Goal: Information Seeking & Learning: Learn about a topic

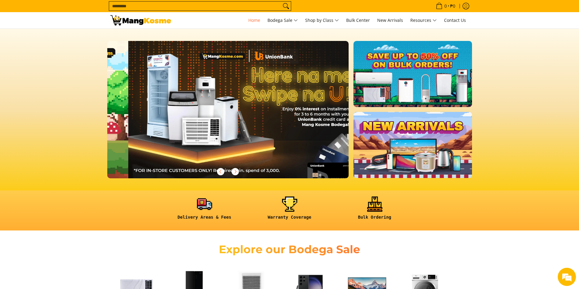
scroll to position [0, 241]
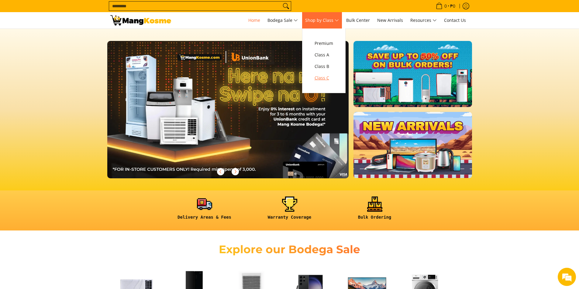
click at [325, 78] on span "Class C" at bounding box center [323, 78] width 19 height 8
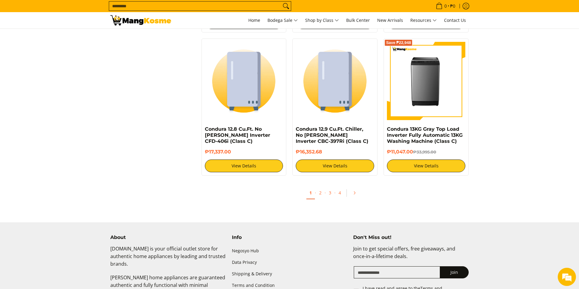
scroll to position [1154, 0]
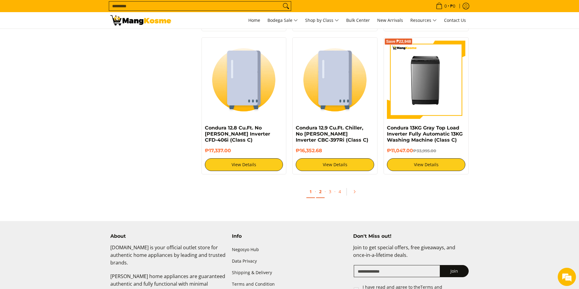
click at [320, 193] on link "2" at bounding box center [320, 192] width 9 height 12
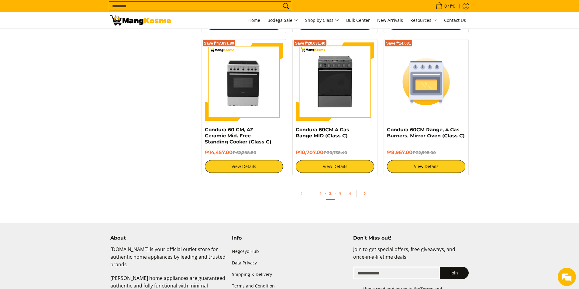
scroll to position [1154, 0]
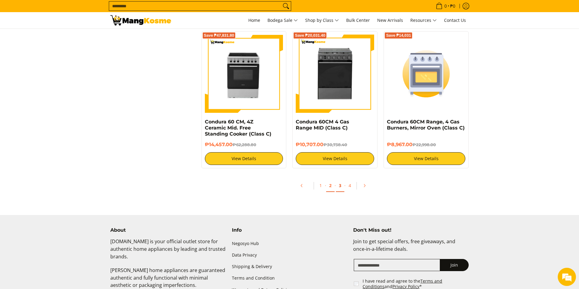
click at [341, 188] on link "3" at bounding box center [340, 186] width 9 height 12
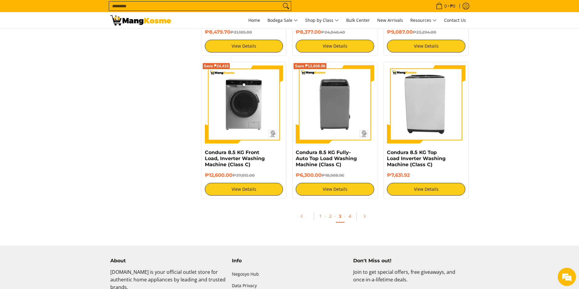
scroll to position [1124, 0]
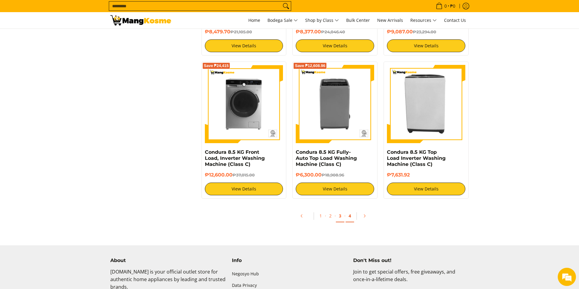
click at [351, 217] on link "4" at bounding box center [349, 216] width 9 height 12
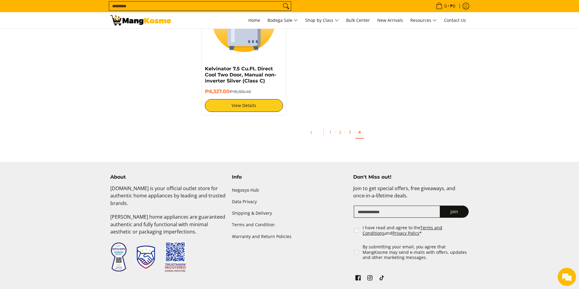
scroll to position [790, 0]
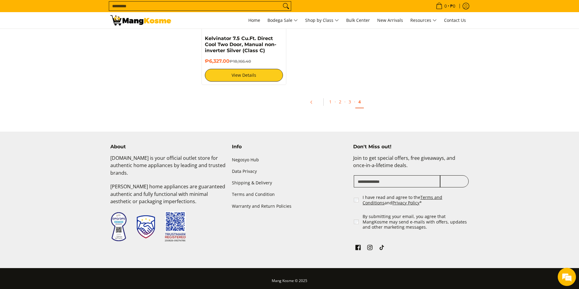
click at [447, 177] on button "Join" at bounding box center [454, 182] width 29 height 12
click at [400, 177] on input "Email" at bounding box center [397, 182] width 87 height 12
type input "**********"
click at [459, 176] on button "Join" at bounding box center [454, 182] width 29 height 12
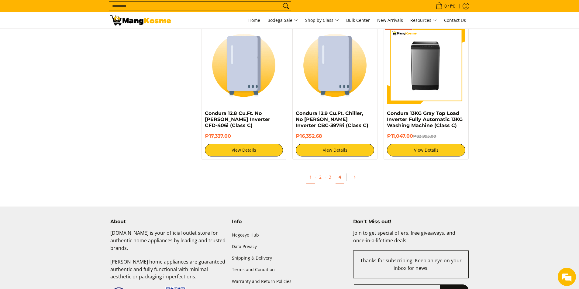
click at [340, 177] on link "4" at bounding box center [339, 177] width 9 height 12
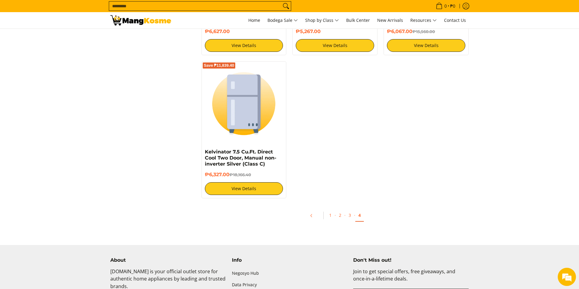
scroll to position [678, 0]
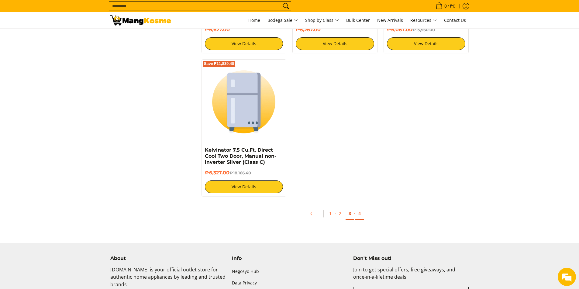
click at [348, 211] on link "3" at bounding box center [349, 214] width 9 height 12
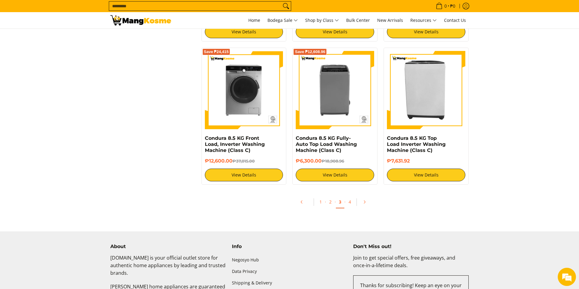
scroll to position [1132, 0]
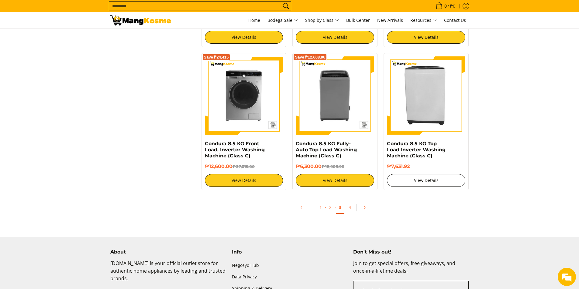
click at [430, 183] on link "View Details" at bounding box center [426, 180] width 78 height 13
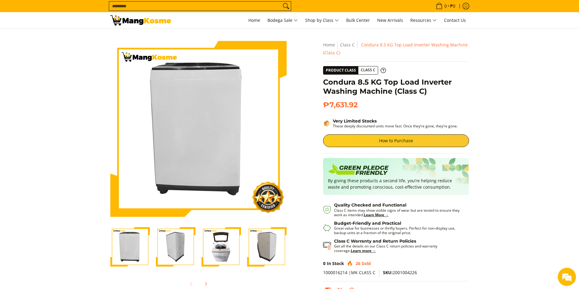
click at [122, 251] on img "Condura 8.5 KG Top Load Inverter Washing Machine (Class C)-1" at bounding box center [129, 246] width 39 height 39
click at [170, 251] on img "Condura 8.5 KG Top Load Inverter Washing Machine (Class C)-2" at bounding box center [175, 246] width 39 height 39
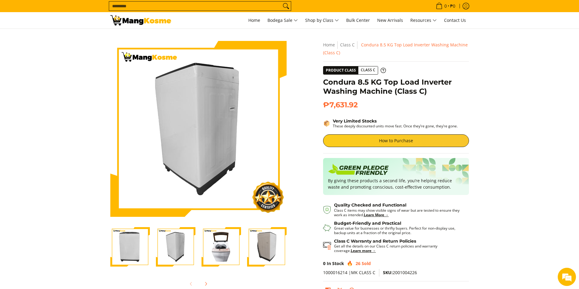
click at [215, 251] on img "Condura 8.5 KG Top Load Inverter Washing Machine (Class C)-3" at bounding box center [220, 246] width 39 height 39
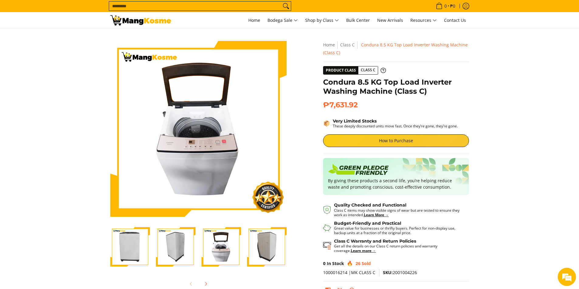
click at [264, 251] on img "Condura 8.5 KG Top Load Inverter Washing Machine (Class C)-4" at bounding box center [266, 246] width 39 height 39
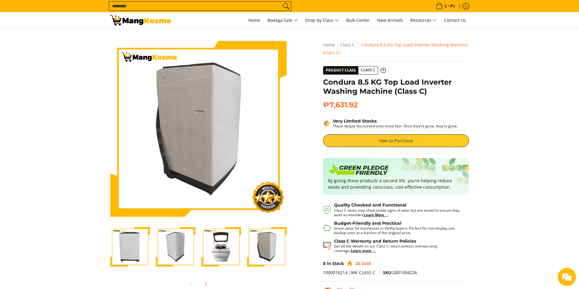
click at [365, 142] on link "How to Purchase" at bounding box center [396, 141] width 146 height 13
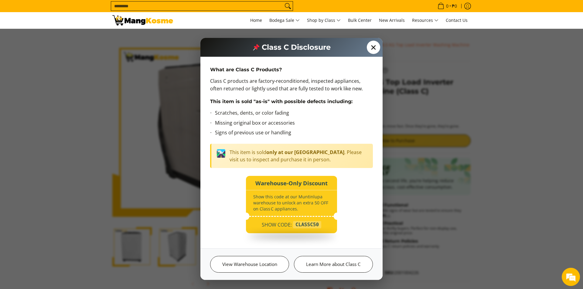
click at [375, 48] on span "✕" at bounding box center [373, 47] width 13 height 13
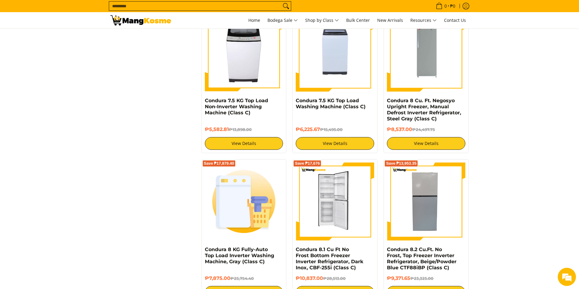
scroll to position [646, 0]
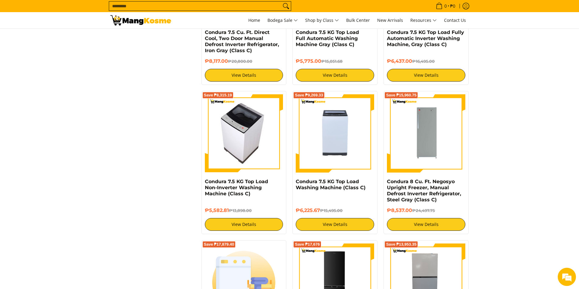
click at [236, 147] on img at bounding box center [244, 133] width 70 height 78
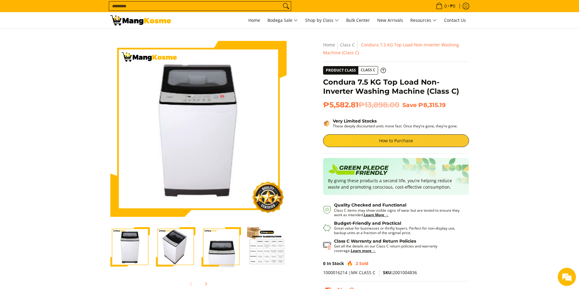
click at [211, 250] on img "Condura 7.5 KG Top Load Non-Inverter Washing Machine (Class C)-3" at bounding box center [220, 247] width 39 height 47
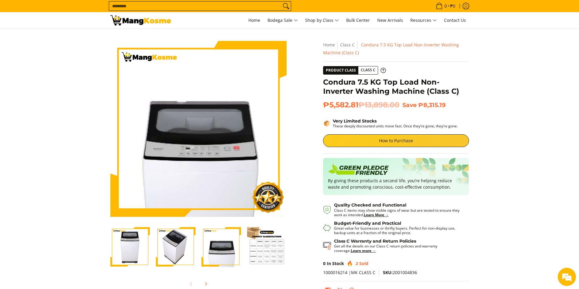
click at [161, 248] on img "Condura 7.5 KG Top Load Non-Inverter Washing Machine (Class C)-2" at bounding box center [175, 247] width 39 height 47
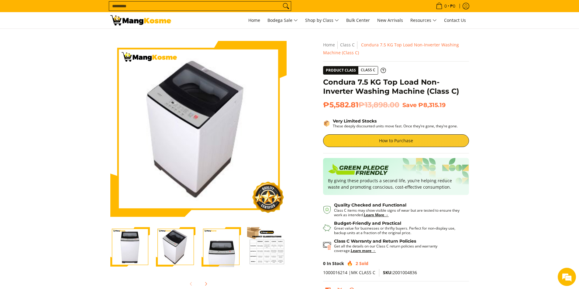
click at [125, 245] on img "condura-7.5kg-topload-non-inverter-washing-machine-class-c-full-view-mang-kosme" at bounding box center [129, 247] width 39 height 47
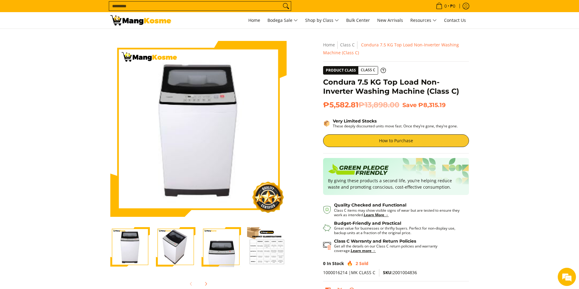
click at [162, 243] on img "Condura 7.5 KG Top Load Non-Inverter Washing Machine (Class C)-2" at bounding box center [175, 247] width 39 height 47
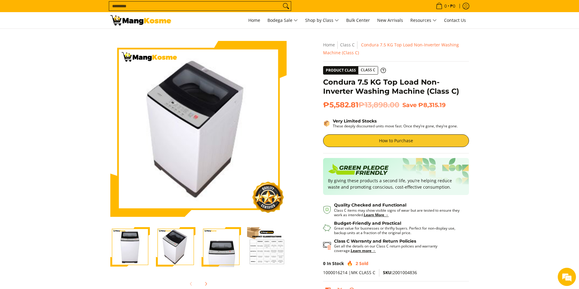
click at [200, 243] on div at bounding box center [221, 247] width 46 height 47
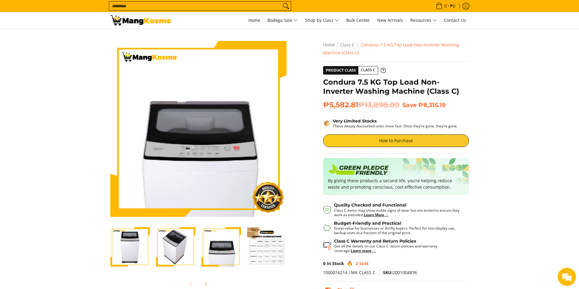
click at [264, 249] on img "Condura 7.5 KG Top Load Non-Inverter Washing Machine (Class C)-4" at bounding box center [266, 246] width 39 height 39
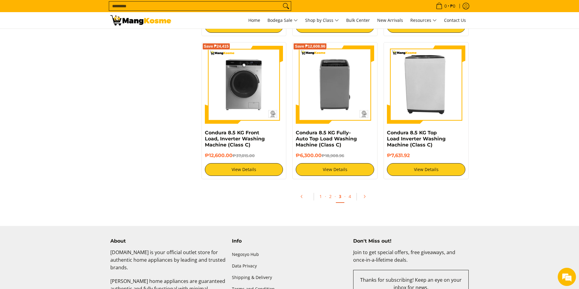
scroll to position [1132, 0]
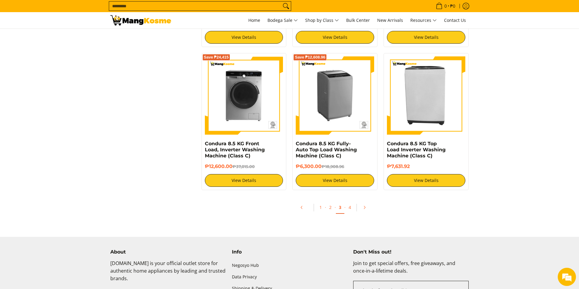
click at [330, 94] on img at bounding box center [335, 95] width 78 height 78
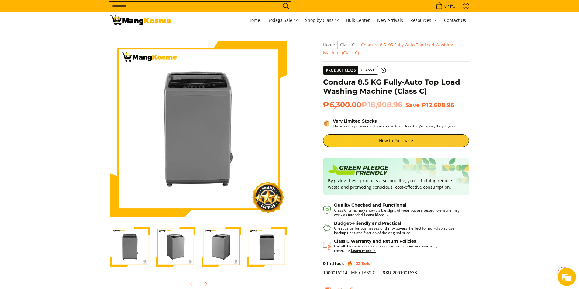
click at [270, 255] on img "condura-top-load-automatic-washing-machine-8.5-kilos-front-view-without-icc-sti…" at bounding box center [266, 246] width 39 height 39
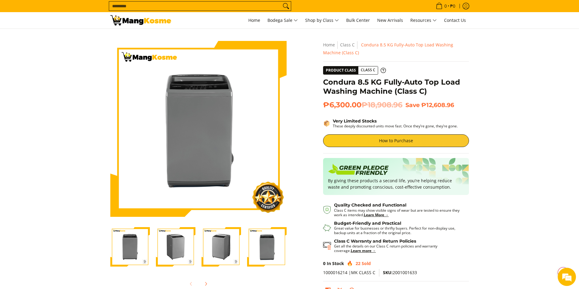
click at [238, 250] on img "condura-top-load-automatic-washing-machine-8.5-kilos-left-side-view-mang-kosme" at bounding box center [220, 246] width 39 height 39
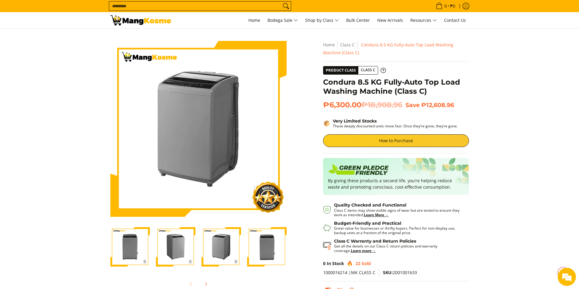
click at [201, 249] on img "condura-top-load-automatic-washing-machine-8.5-kilos-left-side-view-mang-kosme" at bounding box center [220, 246] width 39 height 39
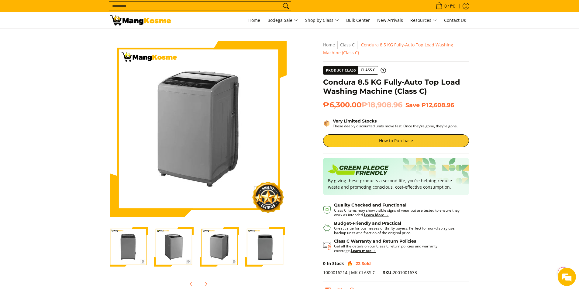
click at [184, 251] on img "condura-top-load-automatic-washing-machine-8.5-kilos-right-side-view-mang-kosme" at bounding box center [173, 246] width 39 height 39
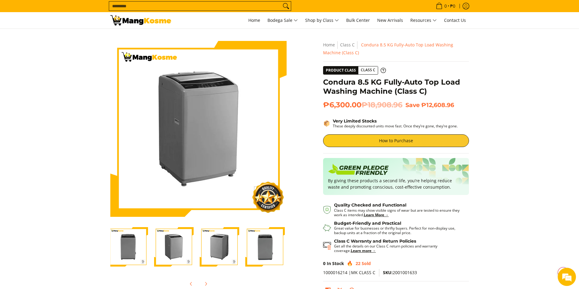
click at [122, 246] on img "condura-top-load-automatic-washing-machine-8.5-kilos-front-view-mang-kosme" at bounding box center [127, 246] width 39 height 39
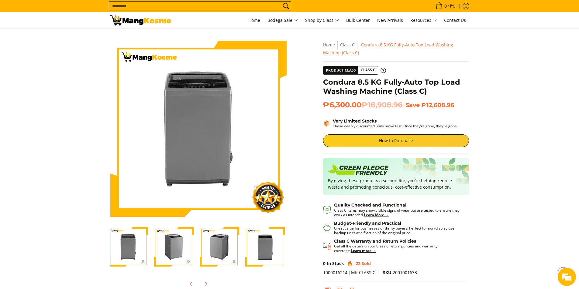
scroll to position [0, 0]
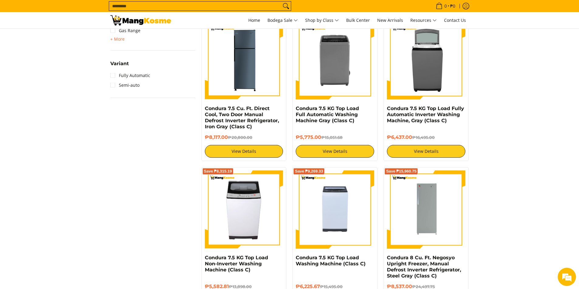
scroll to position [555, 0]
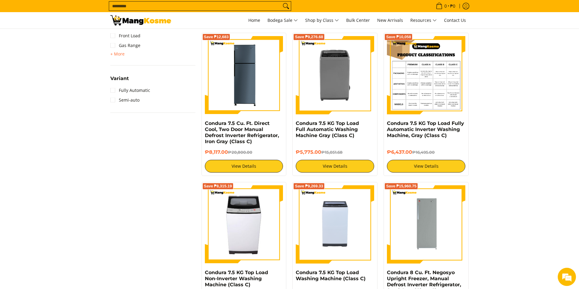
click at [419, 83] on img at bounding box center [426, 75] width 78 height 78
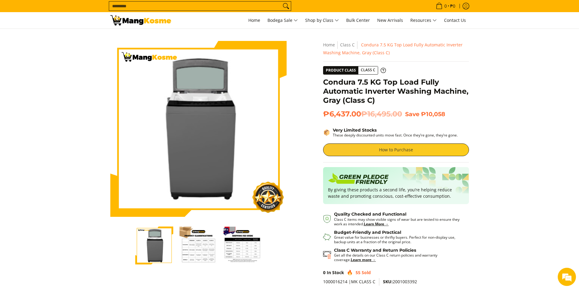
click at [387, 150] on link "How to Purchase" at bounding box center [396, 150] width 146 height 13
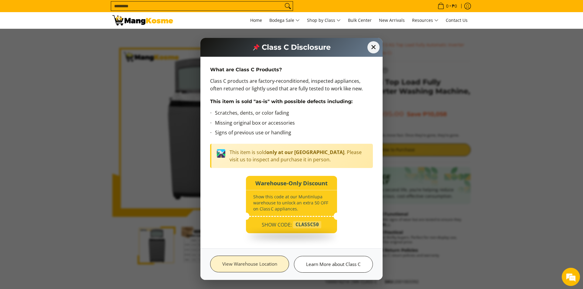
click at [263, 263] on link "View Warehouse Location" at bounding box center [249, 264] width 79 height 17
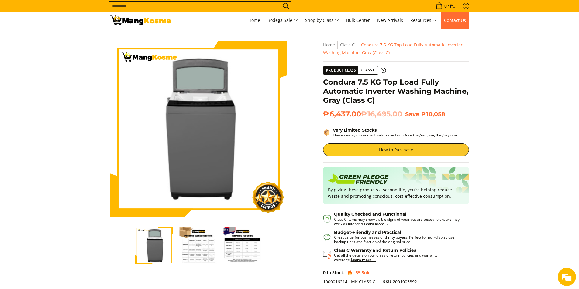
click at [457, 22] on span "Contact Us" at bounding box center [455, 20] width 22 height 6
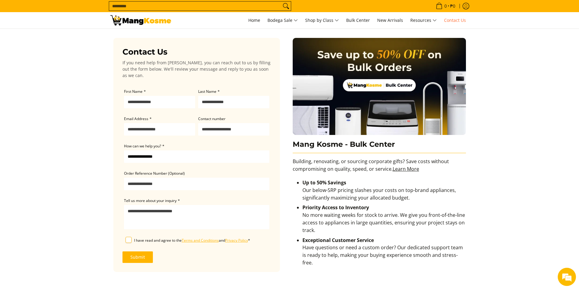
click at [224, 6] on input "Search..." at bounding box center [195, 6] width 172 height 9
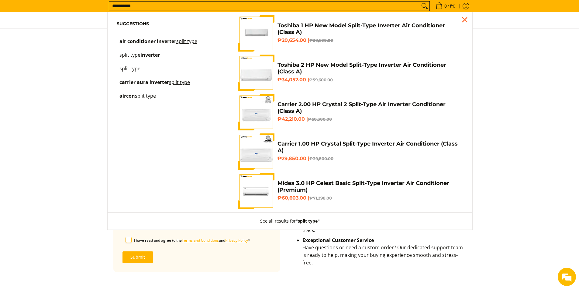
type input "**********"
click at [419, 2] on button "Search" at bounding box center [424, 6] width 10 height 9
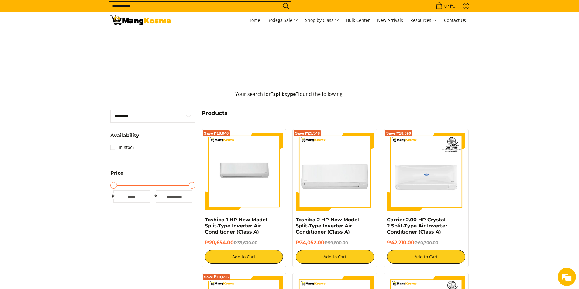
scroll to position [30, 0]
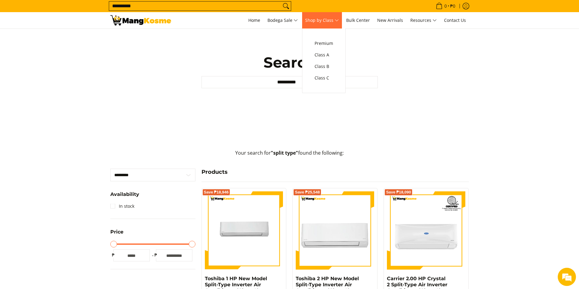
click at [328, 22] on span "Shop by Class" at bounding box center [322, 21] width 34 height 8
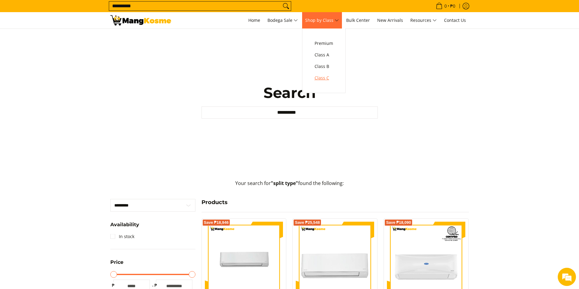
click at [330, 78] on span "Class C" at bounding box center [323, 78] width 19 height 8
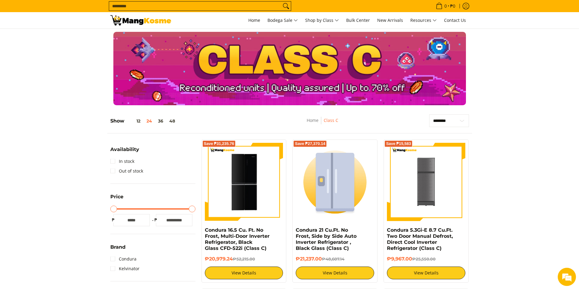
click at [141, 8] on input "Search..." at bounding box center [195, 6] width 172 height 9
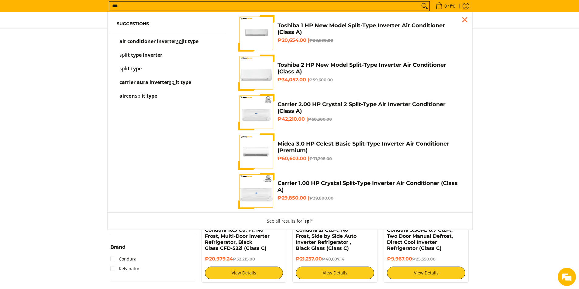
type input "***"
click at [140, 39] on span "air conditioner inverter" at bounding box center [147, 41] width 57 height 7
